Goal: Task Accomplishment & Management: Use online tool/utility

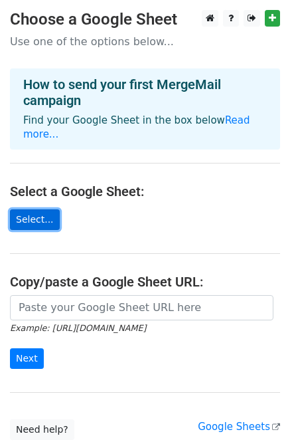
click at [20, 209] on link "Select..." at bounding box center [35, 219] width 50 height 21
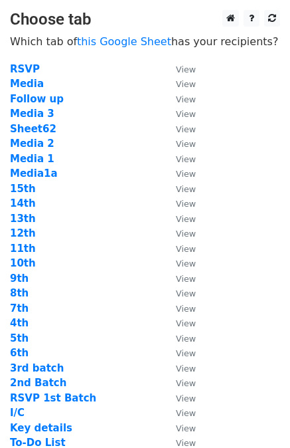
click at [61, 93] on td "Follow up" at bounding box center [86, 99] width 153 height 15
click at [53, 99] on strong "Follow up" at bounding box center [37, 99] width 54 height 12
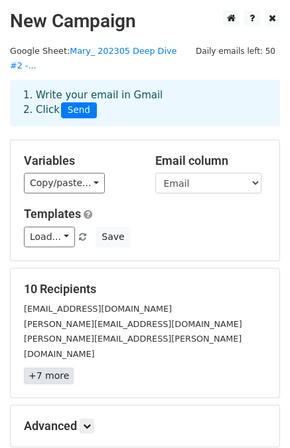
click at [41, 367] on link "+7 more" at bounding box center [49, 375] width 50 height 17
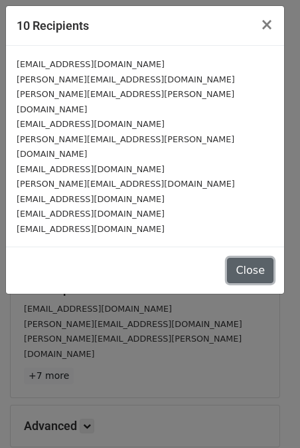
click at [245, 258] on button "Close" at bounding box center [250, 270] width 46 height 25
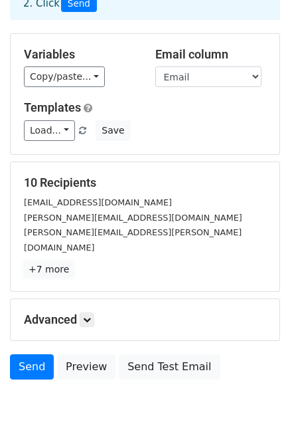
scroll to position [113, 0]
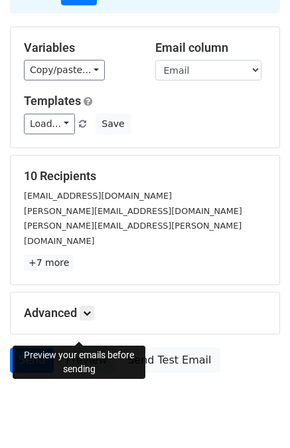
click at [83, 347] on link "Preview" at bounding box center [86, 359] width 58 height 25
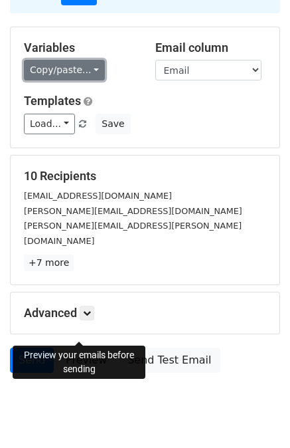
click at [90, 60] on link "Copy/paste..." at bounding box center [64, 70] width 81 height 21
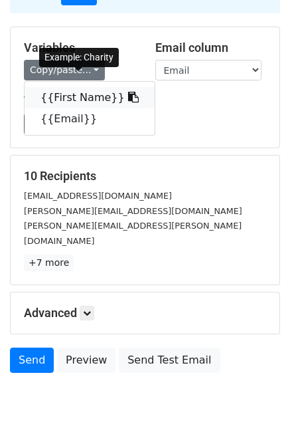
click at [90, 87] on link "{{First Name}}" at bounding box center [90, 97] width 130 height 21
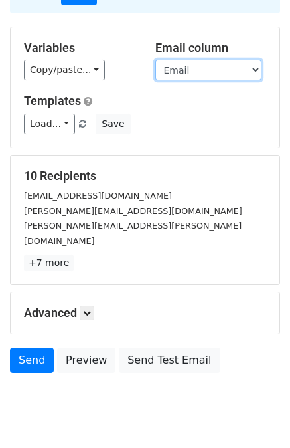
click at [246, 60] on select "First Name Email" at bounding box center [208, 70] width 106 height 21
click at [155, 60] on select "First Name Email" at bounding box center [208, 70] width 106 height 21
click at [90, 309] on icon at bounding box center [87, 313] width 8 height 8
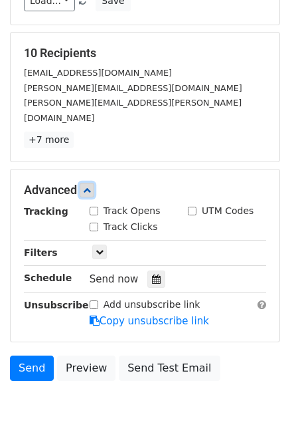
scroll to position [248, 0]
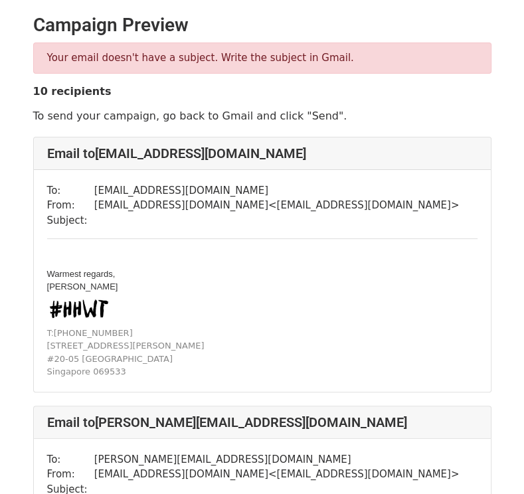
scroll to position [399, 0]
